Goal: Transaction & Acquisition: Book appointment/travel/reservation

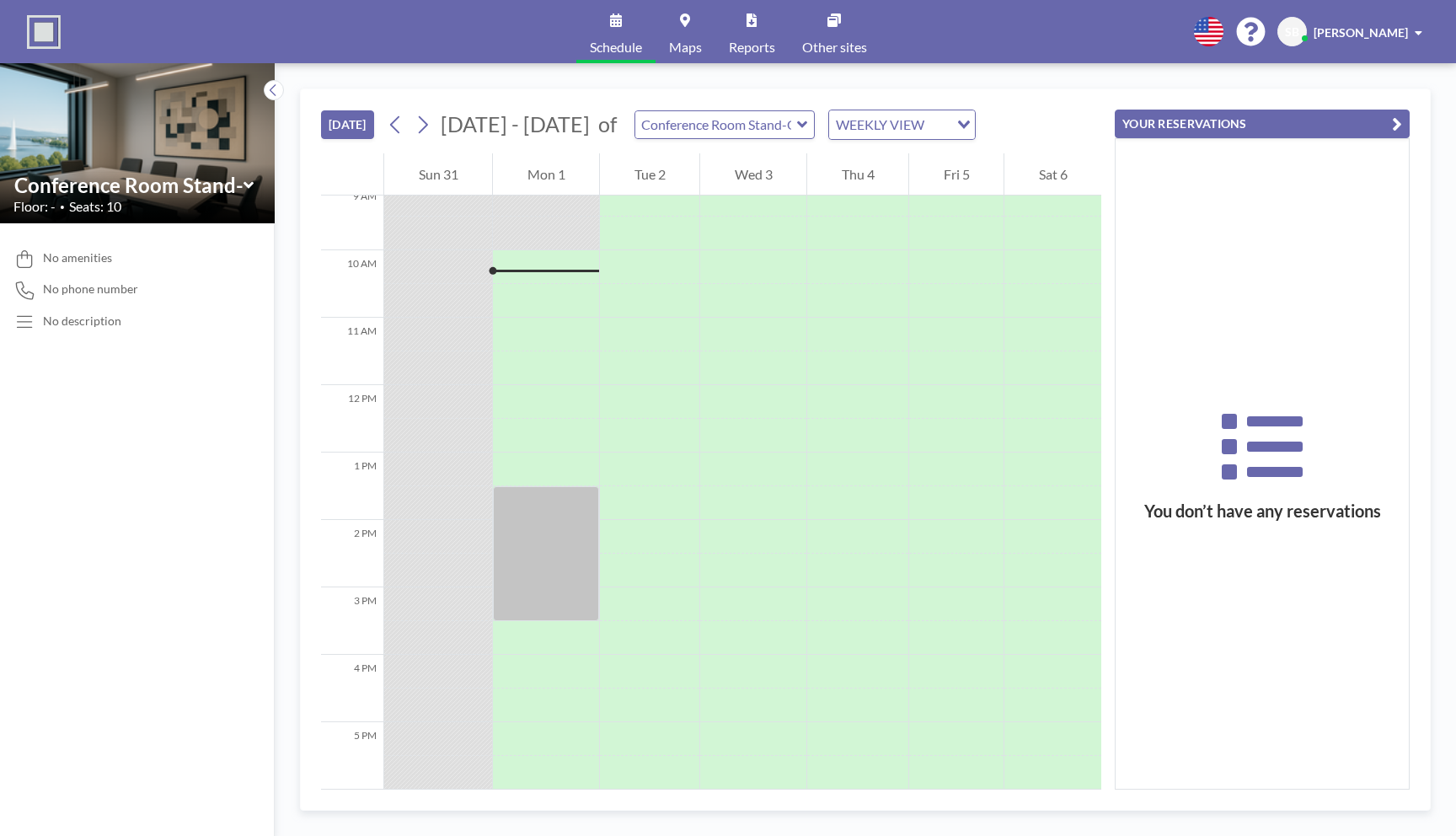
scroll to position [640, 0]
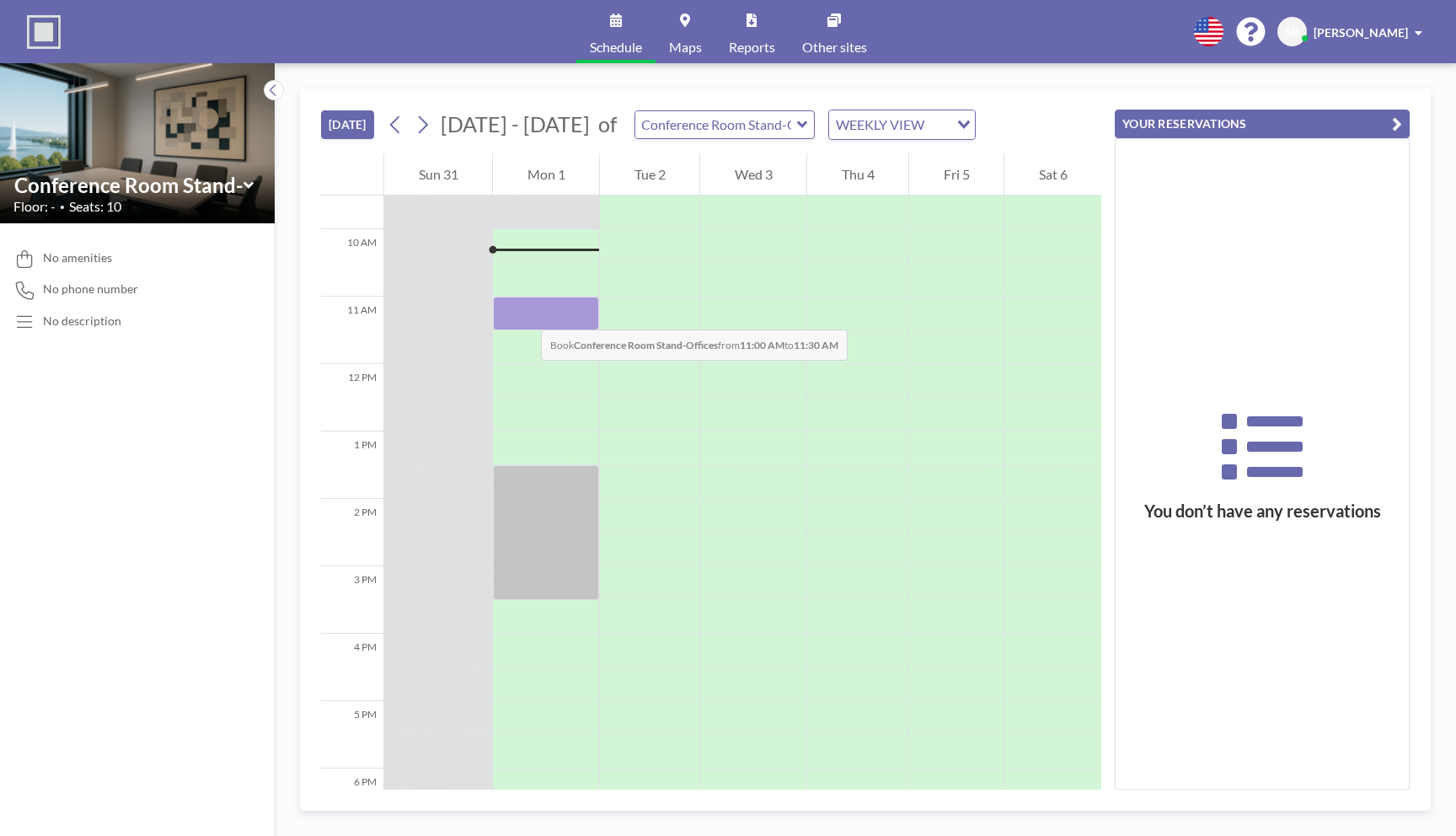
click at [524, 313] on div at bounding box center [546, 313] width 106 height 34
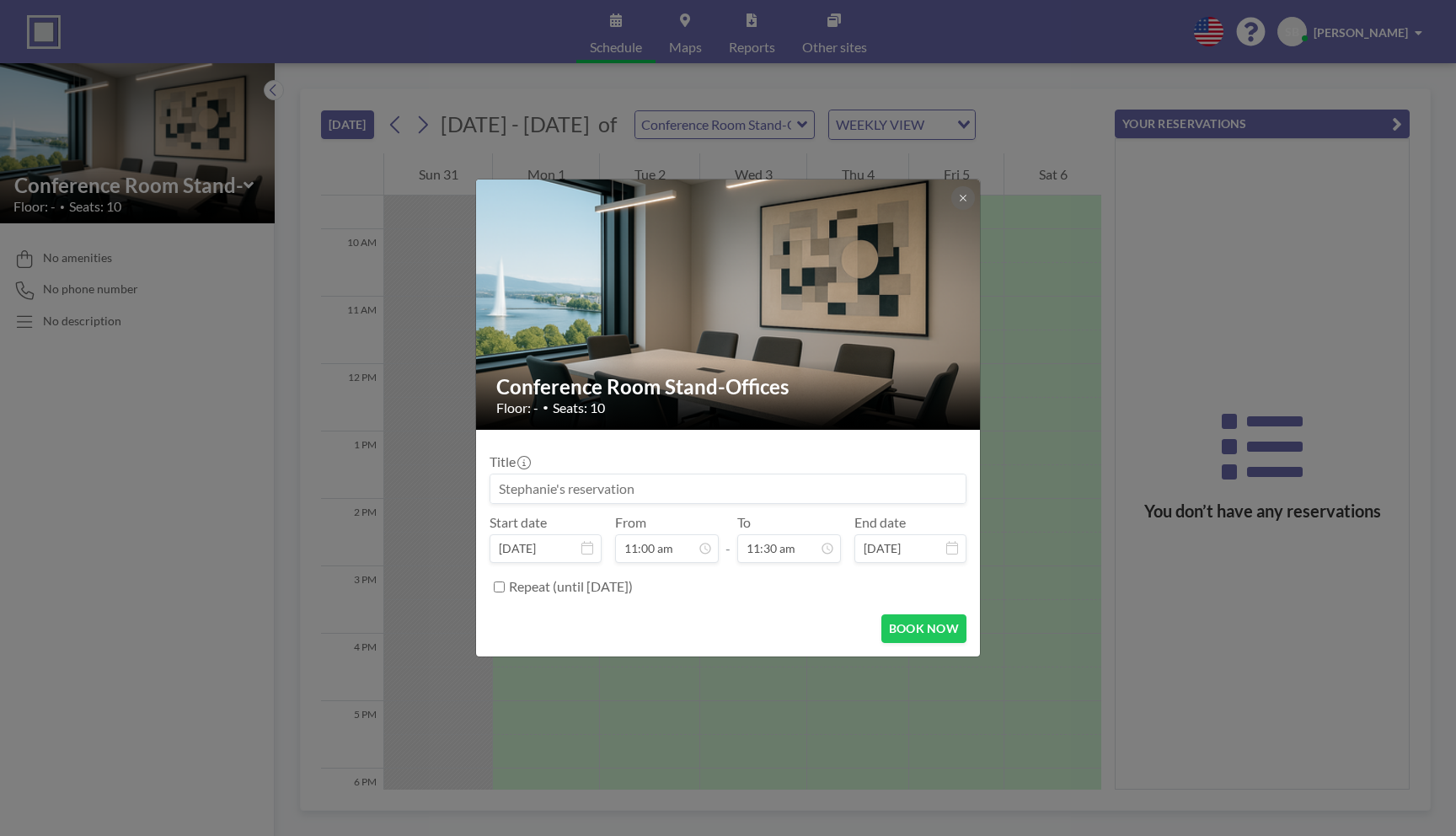
click at [620, 489] on input at bounding box center [727, 489] width 475 height 28
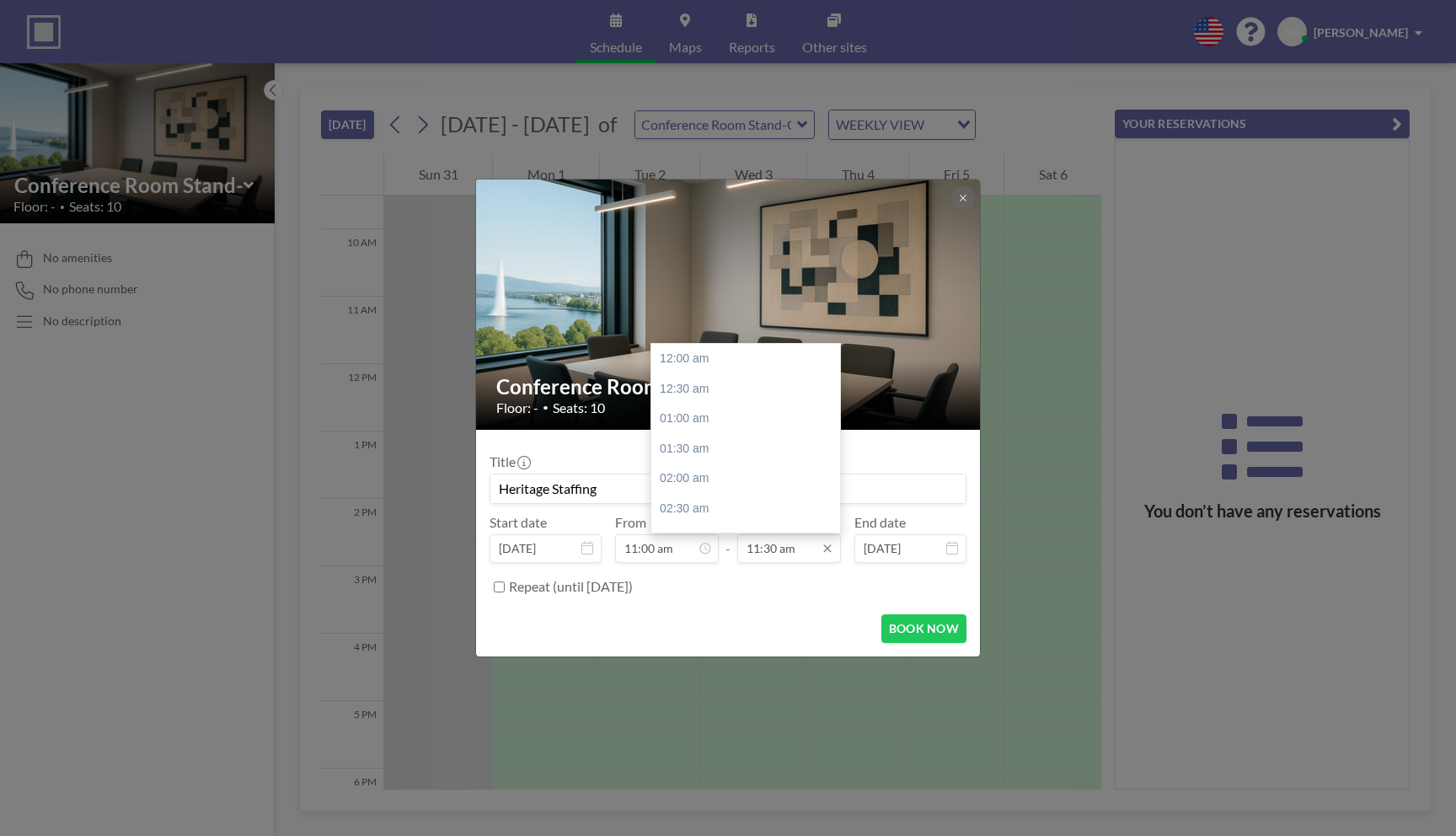
scroll to position [690, 0]
type input "Heritage Staffing"
click at [782, 560] on input "11:30 am" at bounding box center [789, 549] width 104 height 28
click at [757, 552] on input "11:30 am" at bounding box center [789, 549] width 104 height 28
click at [775, 548] on input "11:30 am" at bounding box center [789, 549] width 104 height 28
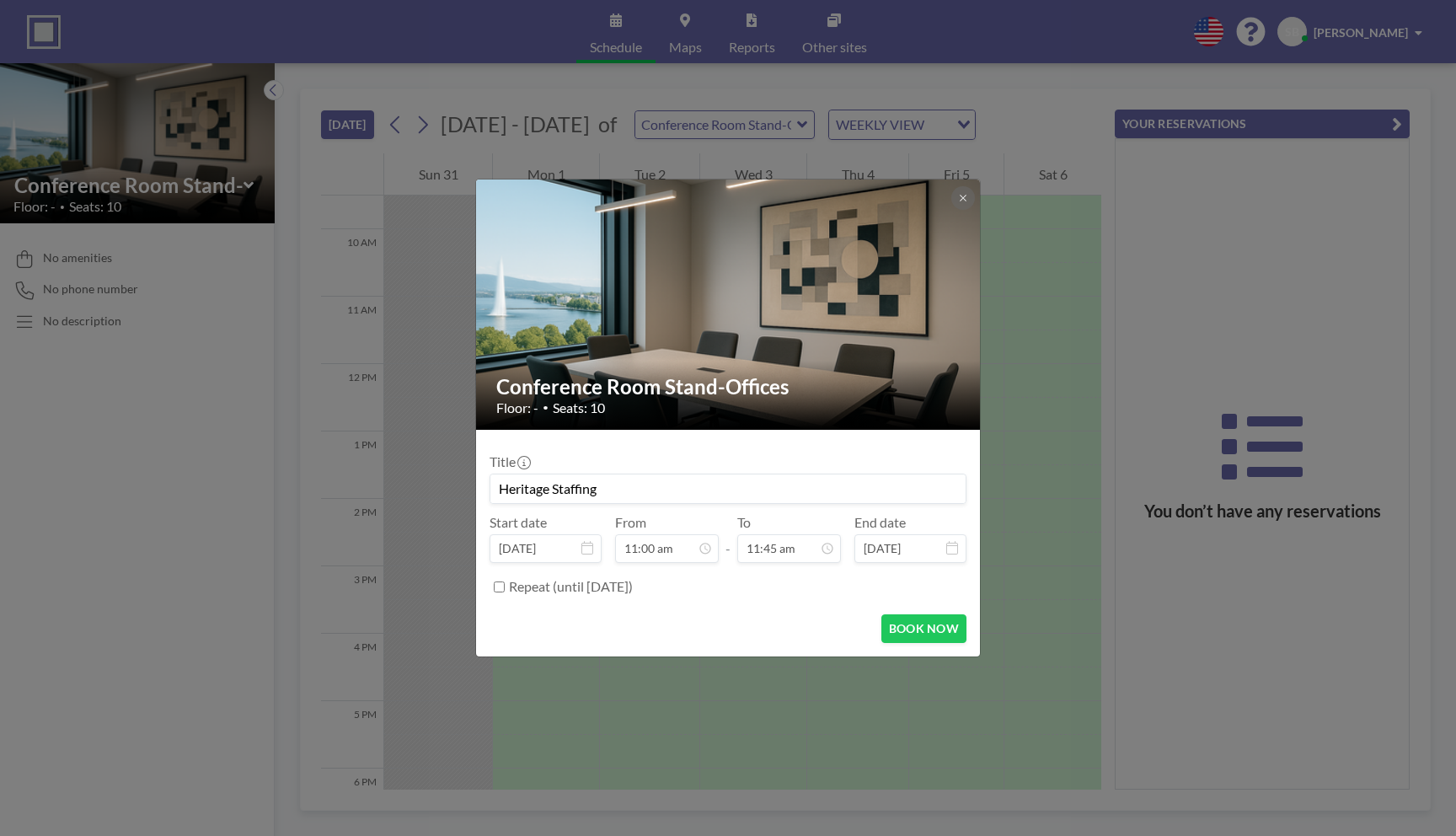
type input "11:45 am"
click at [792, 610] on form "Title Heritage Staffing Start date [DATE] From 11:00 am - To 11:45 am 12:00 am …" at bounding box center [728, 542] width 504 height 227
click at [909, 624] on button "BOOK NOW" at bounding box center [924, 629] width 85 height 28
